Goal: Task Accomplishment & Management: Use online tool/utility

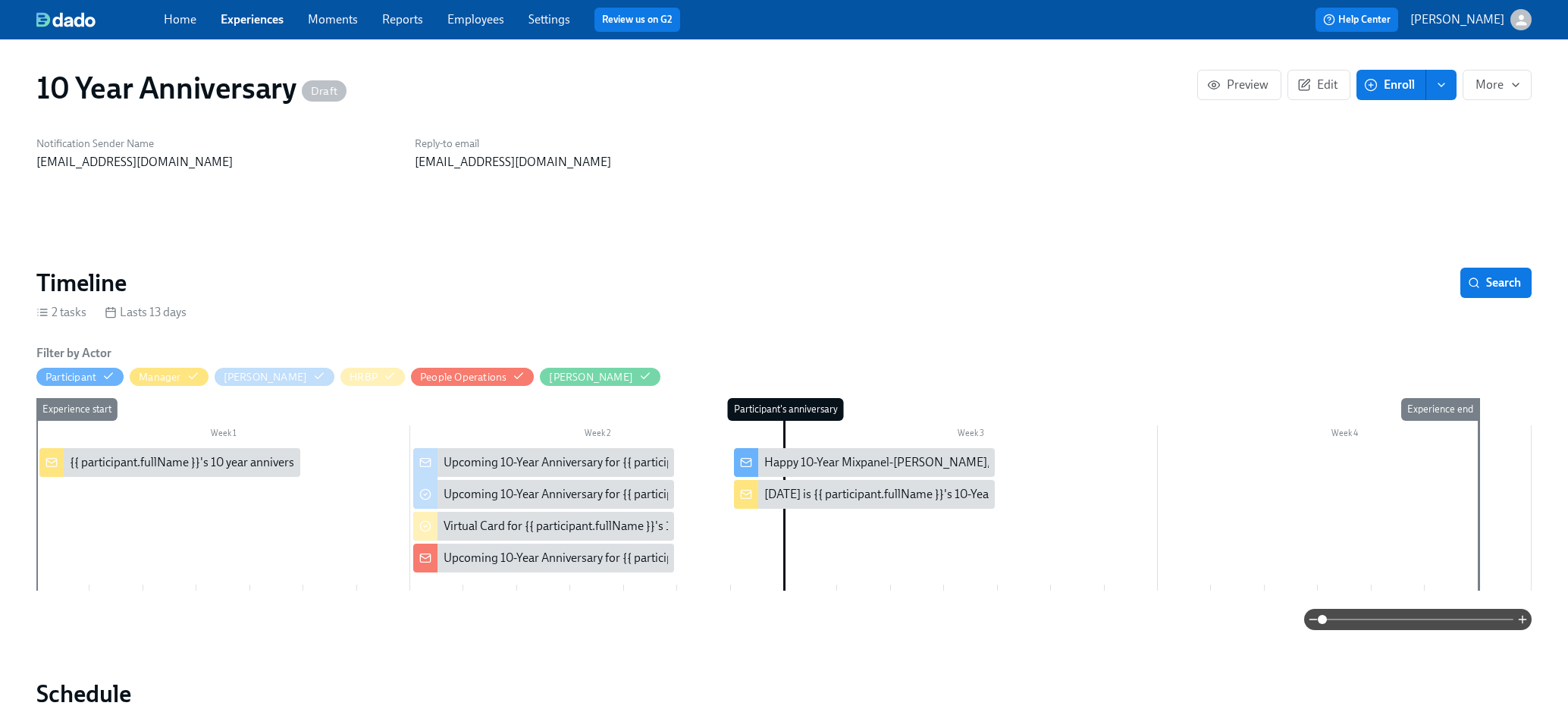
click at [1469, 20] on p "[PERSON_NAME]" at bounding box center [1457, 19] width 94 height 17
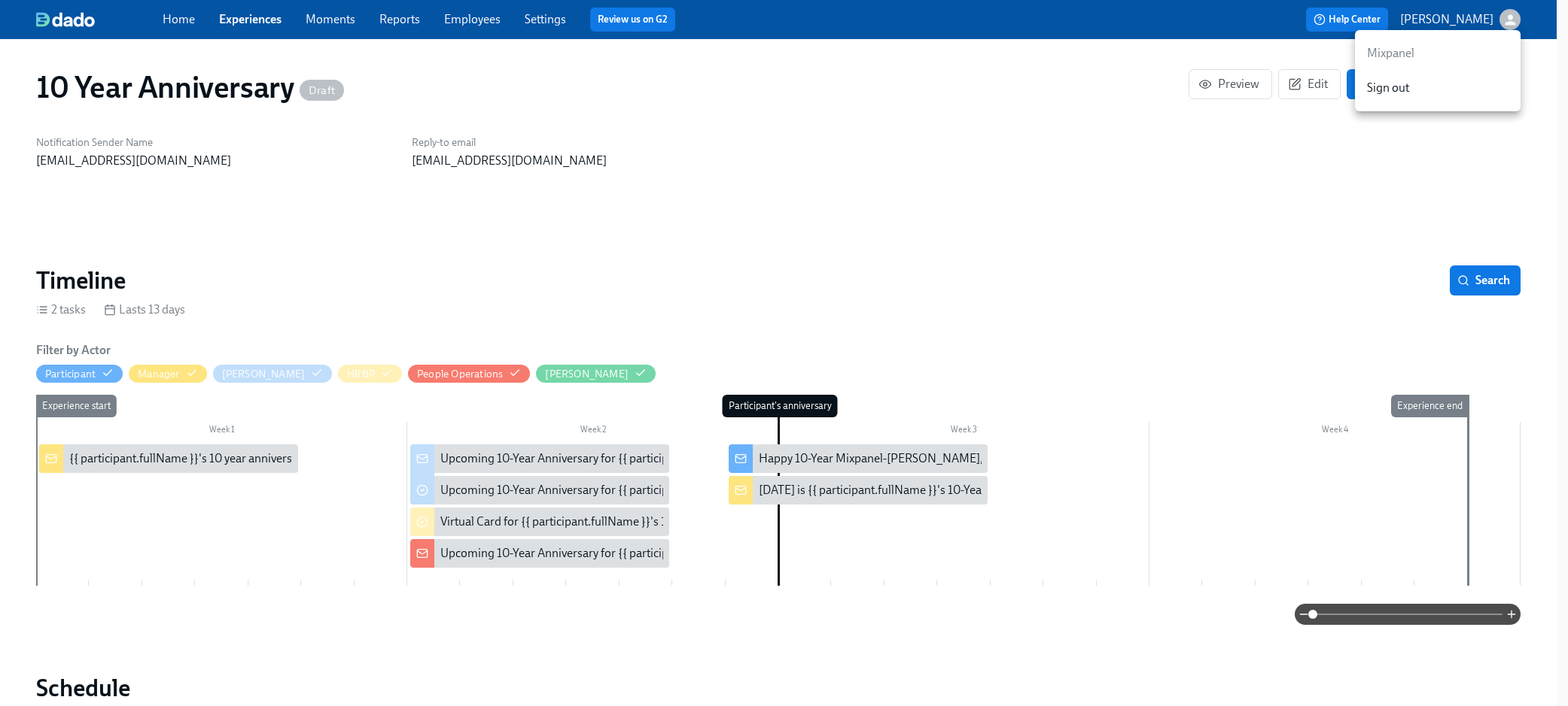
click at [1010, 89] on div at bounding box center [784, 353] width 1568 height 706
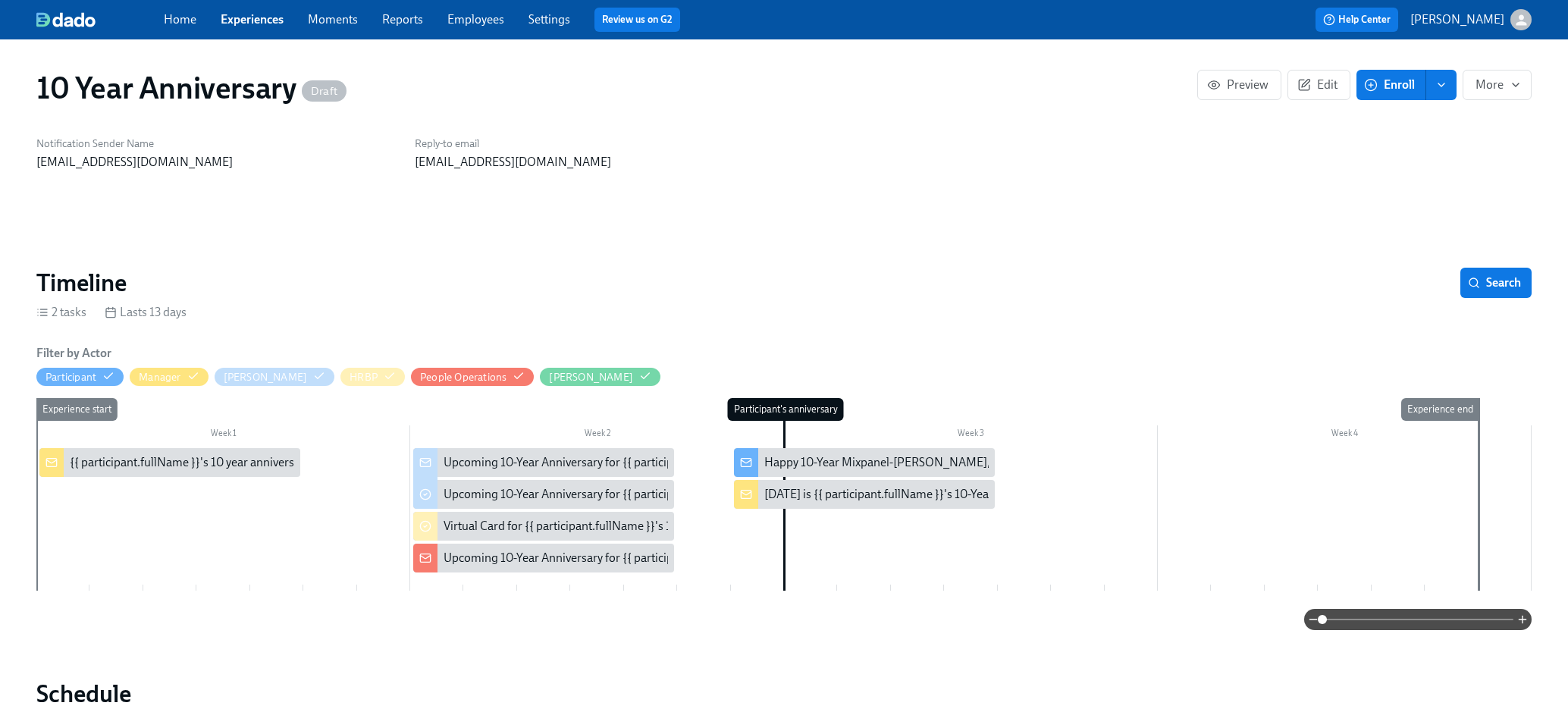
click at [185, 21] on link "Home" at bounding box center [179, 19] width 32 height 14
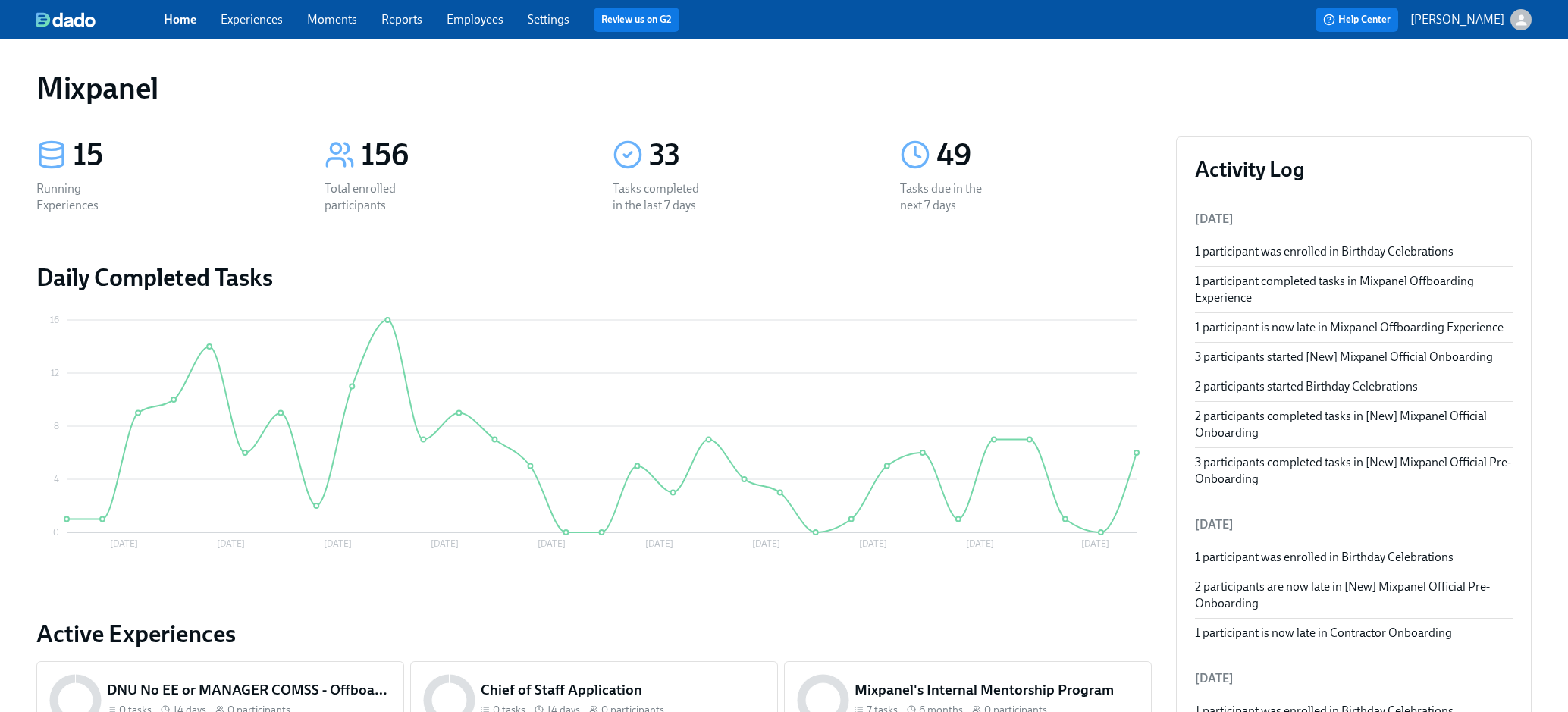
click at [928, 156] on circle at bounding box center [916, 155] width 25 height 25
click at [919, 187] on div "Tasks due in the next 7 days" at bounding box center [948, 197] width 97 height 33
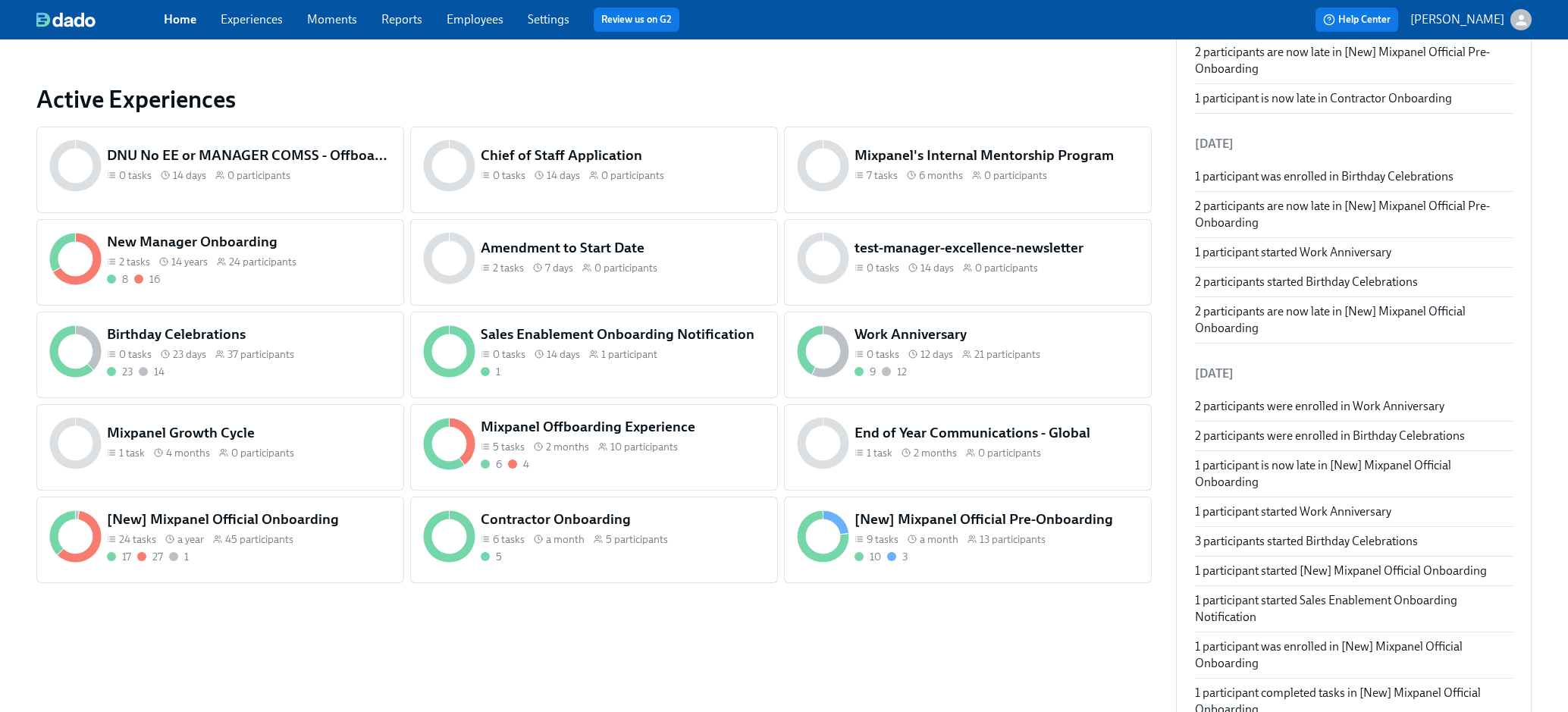
scroll to position [547, 0]
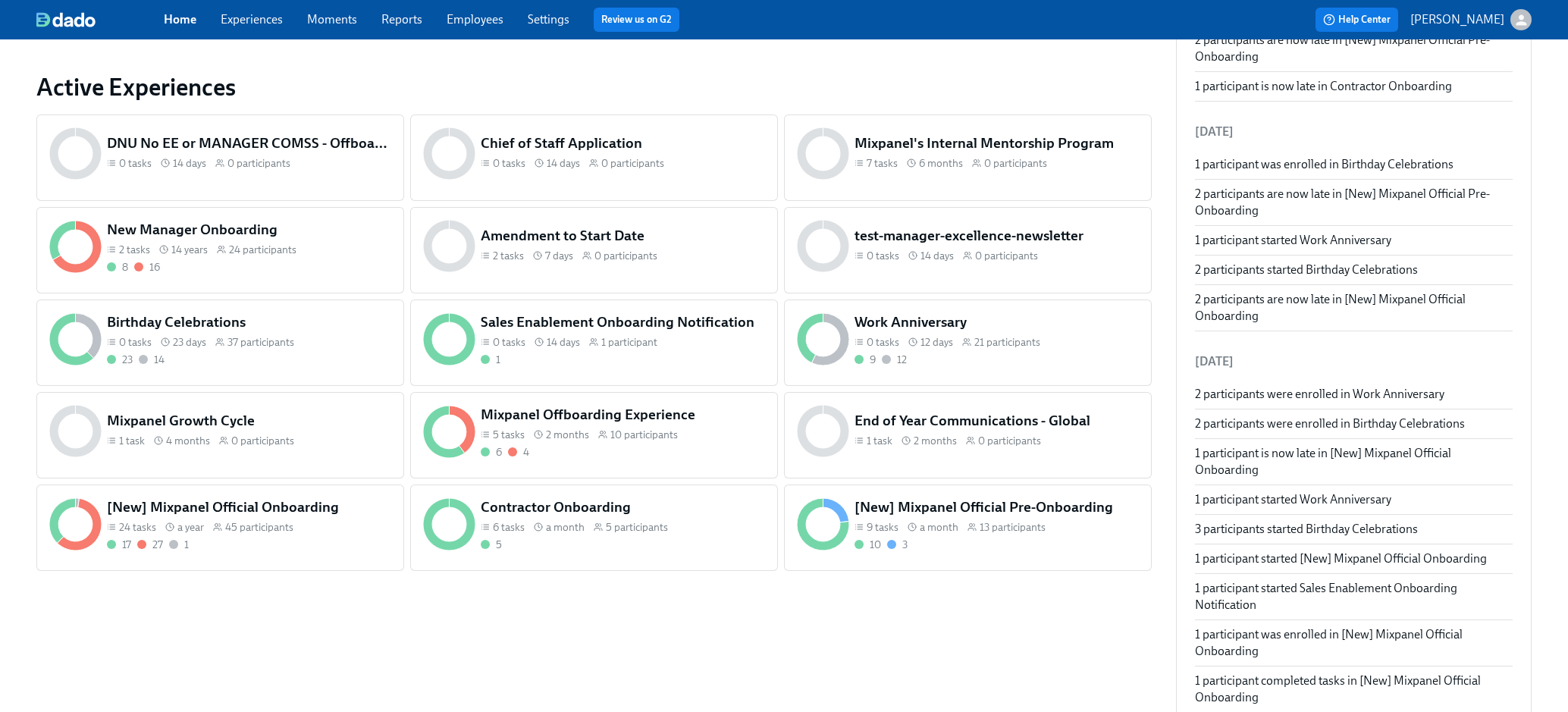
click at [321, 522] on div "24 tasks a year 45 participants" at bounding box center [248, 528] width 284 height 14
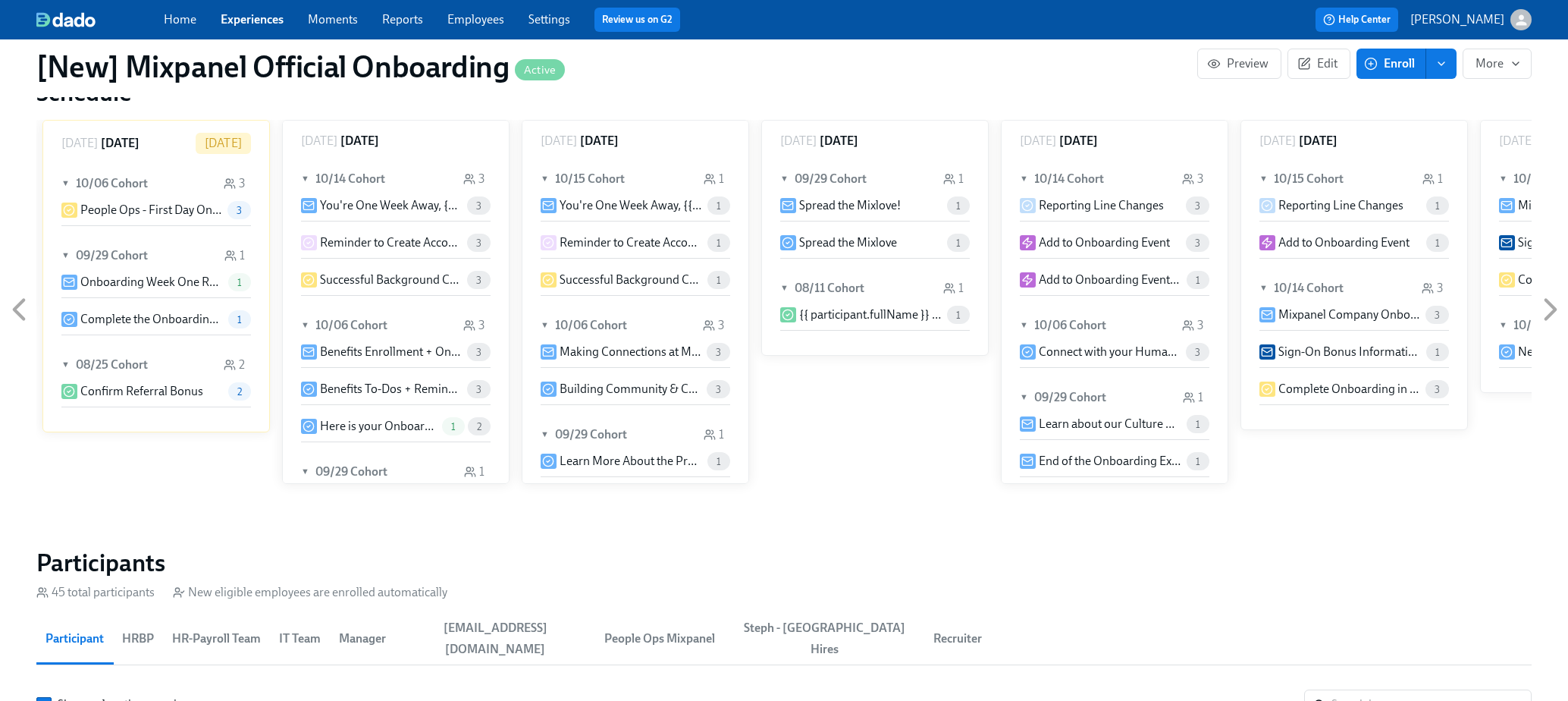
scroll to position [1664, 0]
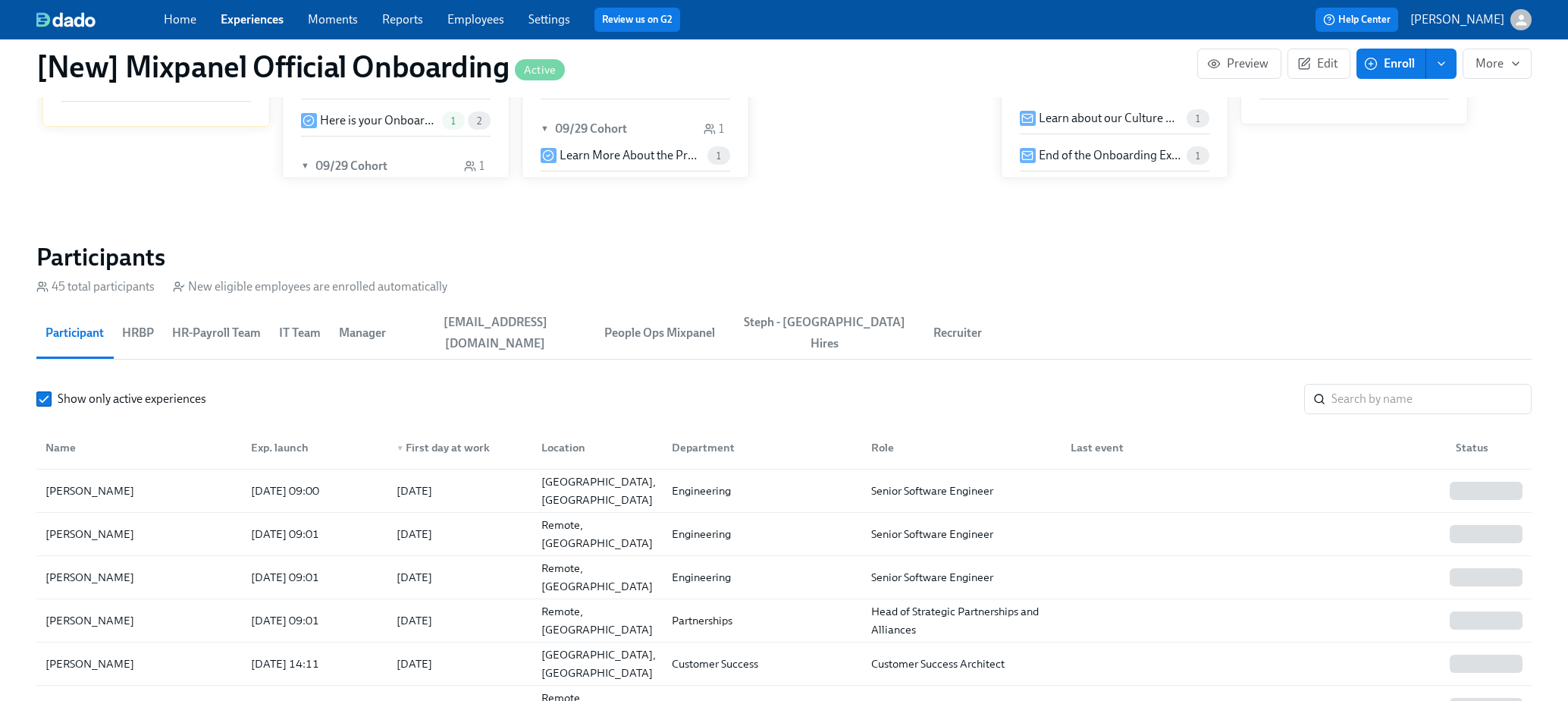
click at [634, 322] on span "People Ops Mixpanel" at bounding box center [660, 333] width 111 height 21
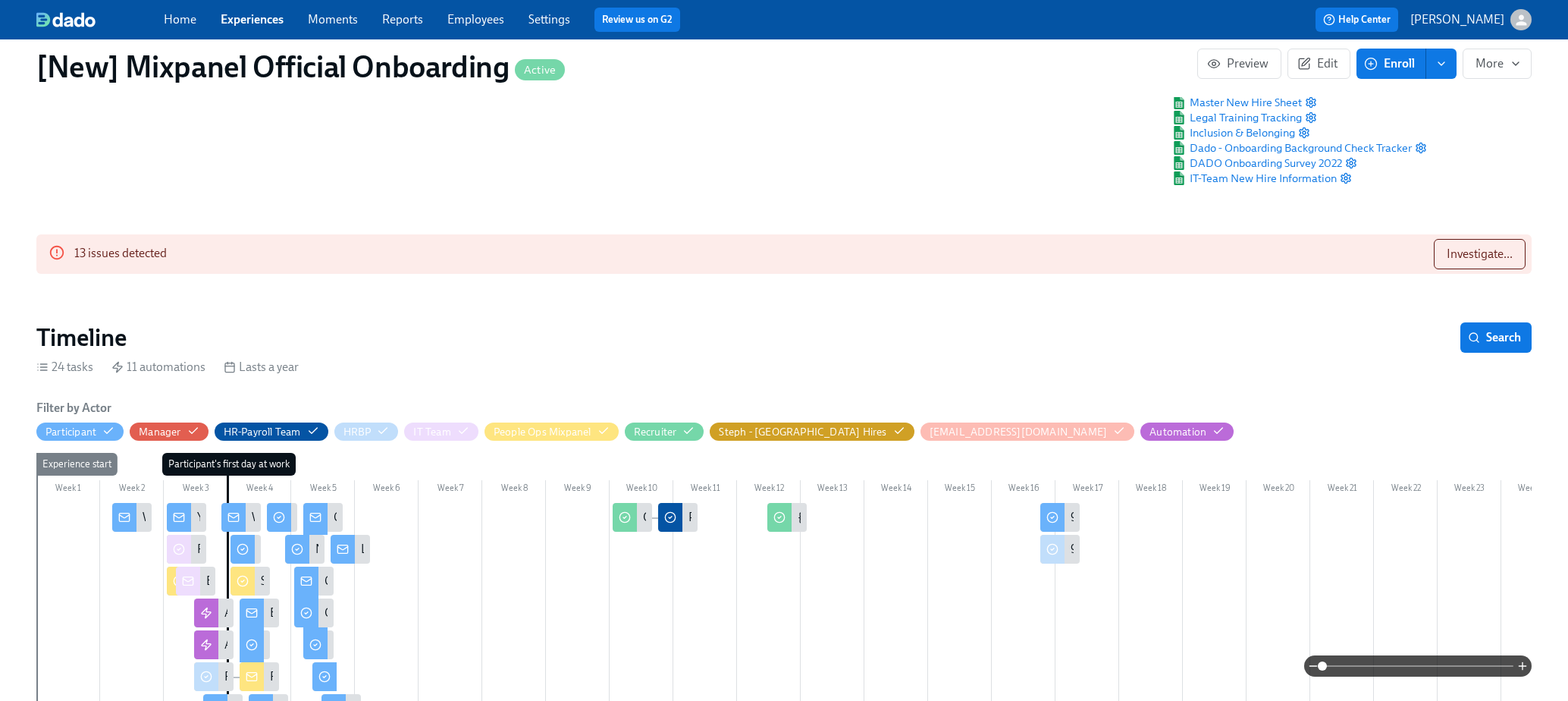
scroll to position [47, 0]
